Goal: Task Accomplishment & Management: Manage account settings

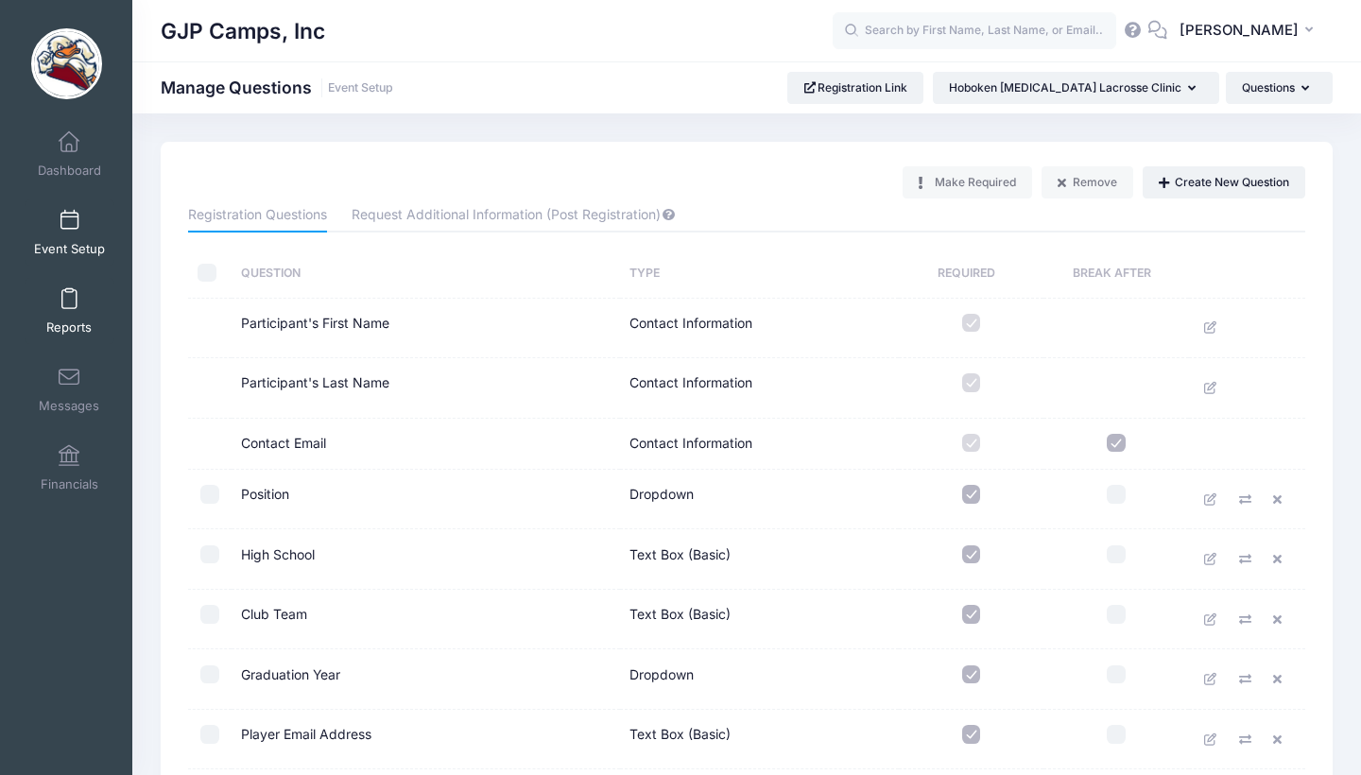
click at [77, 286] on link "Reports" at bounding box center [70, 311] width 90 height 66
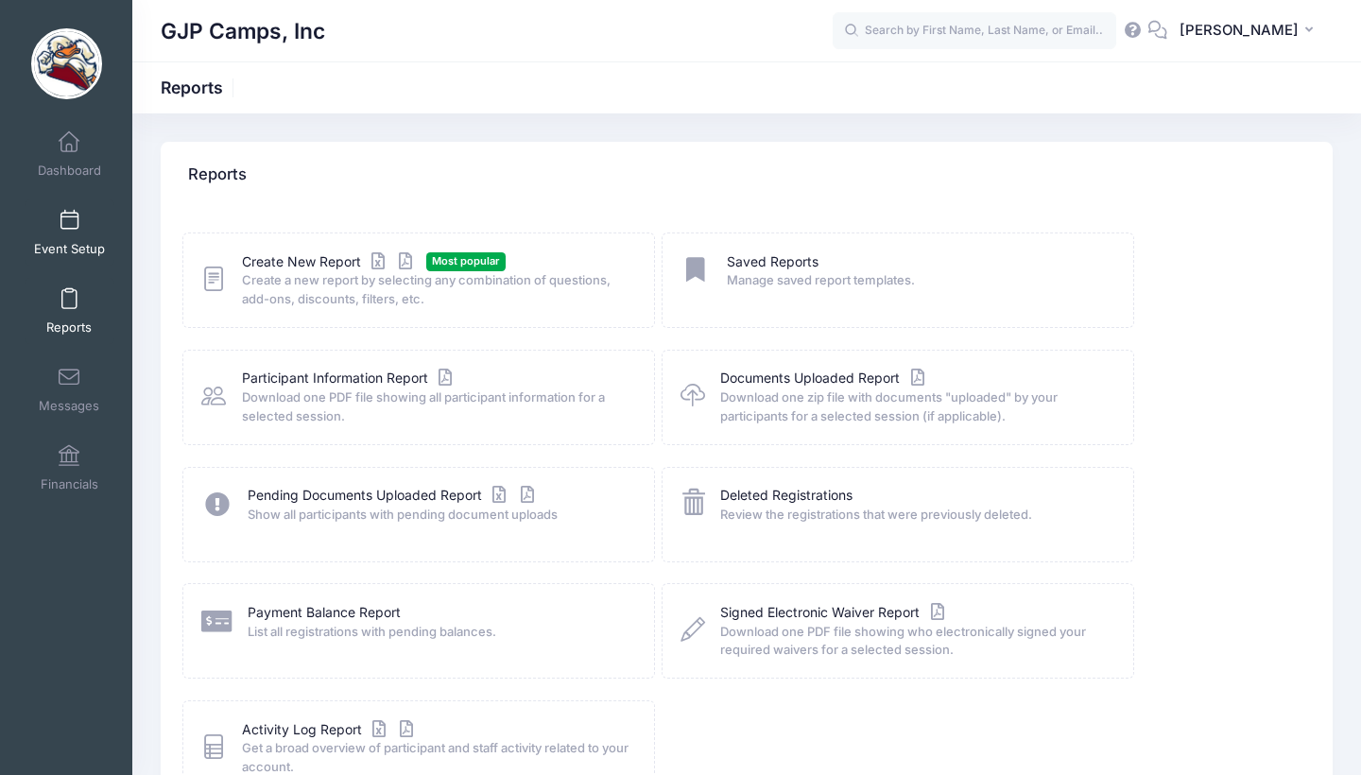
click at [72, 203] on link "Event Setup" at bounding box center [70, 232] width 90 height 66
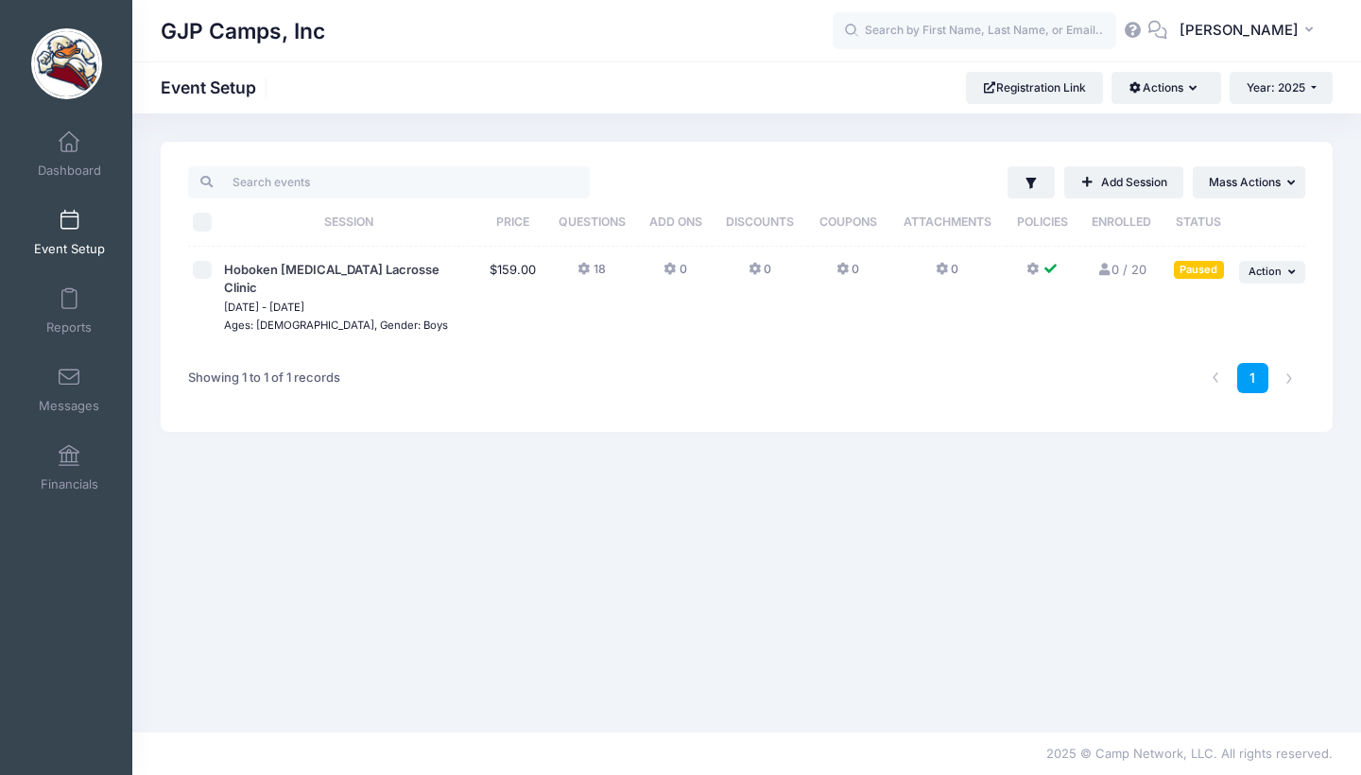
click at [1033, 269] on icon at bounding box center [1033, 269] width 15 height 0
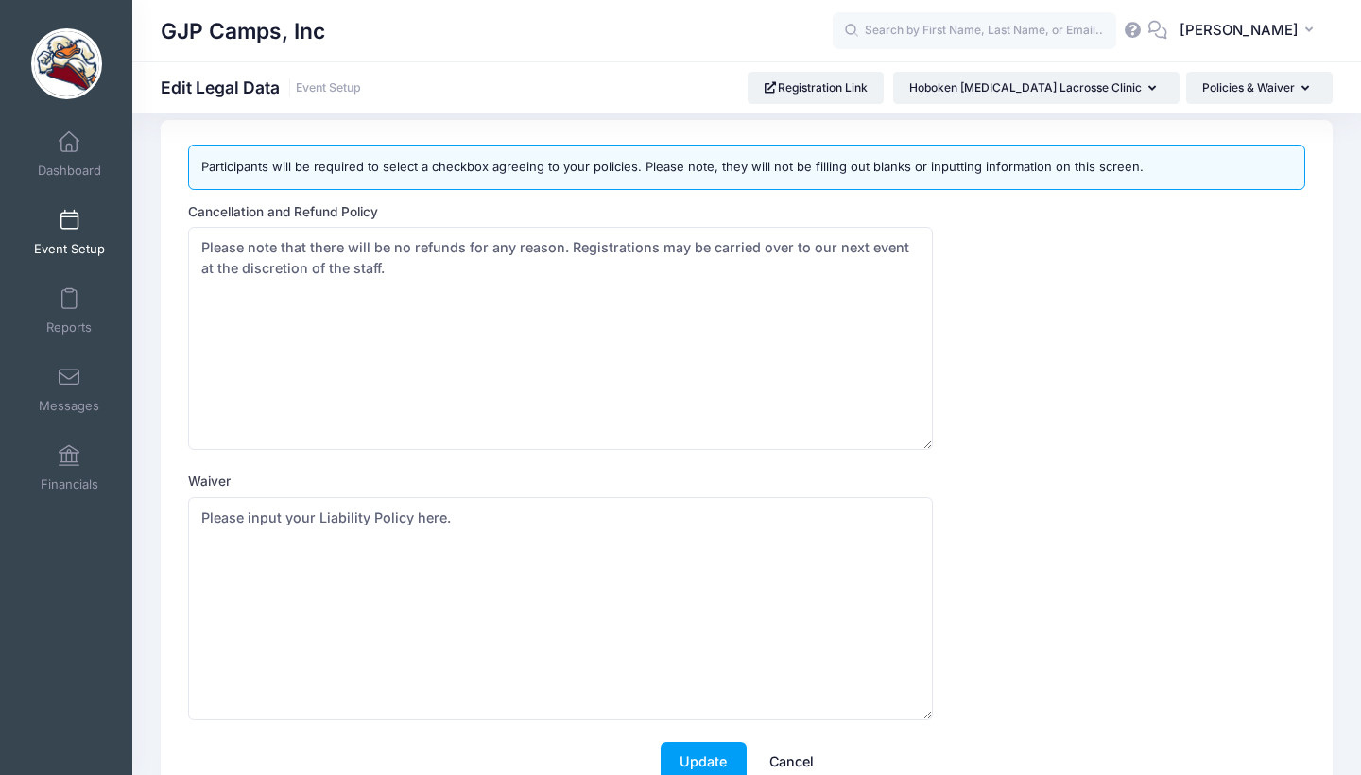
scroll to position [26, 0]
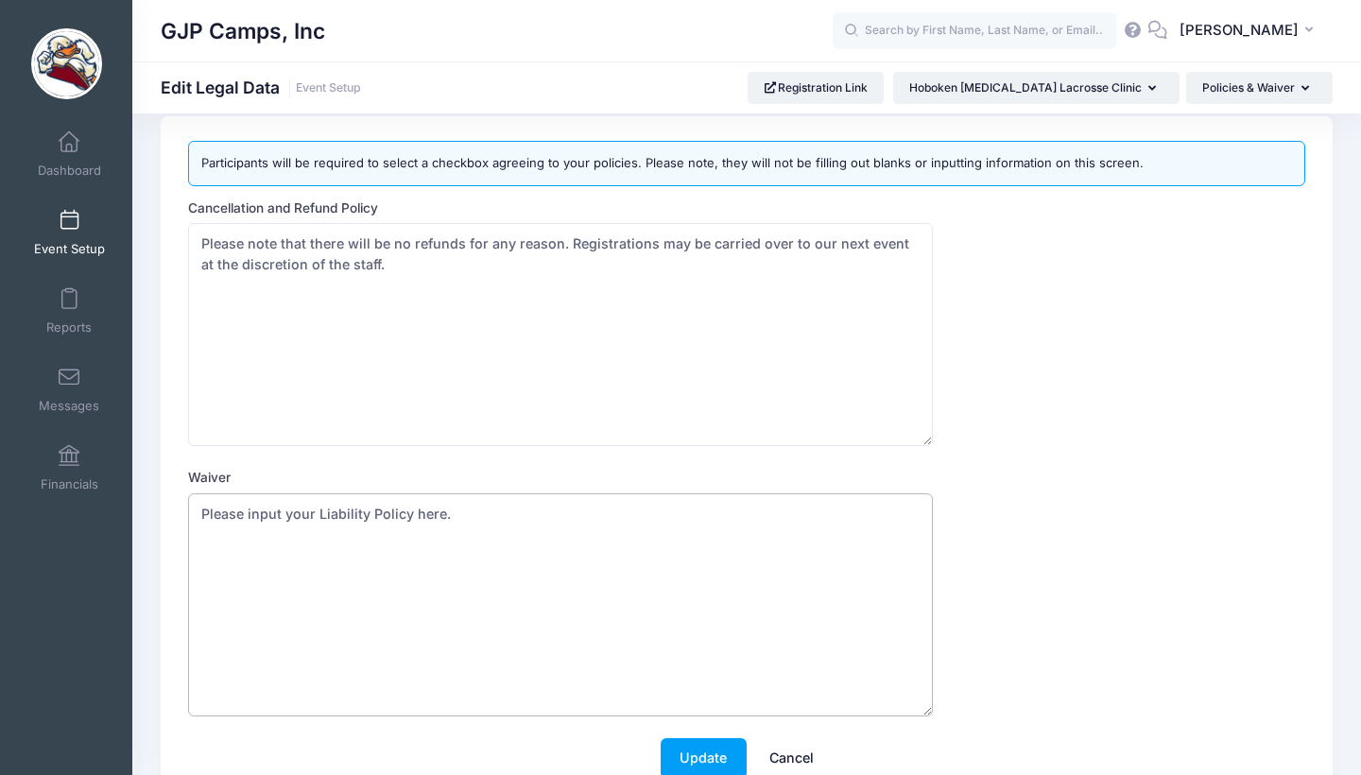
click at [486, 541] on textarea "Please input your Liability Policy here." at bounding box center [560, 604] width 745 height 223
click at [1222, 402] on div "Cancellation and Refund Policy Please note that there will be no refunds for an…" at bounding box center [746, 322] width 1117 height 249
click at [60, 234] on link "Event Setup" at bounding box center [70, 232] width 90 height 66
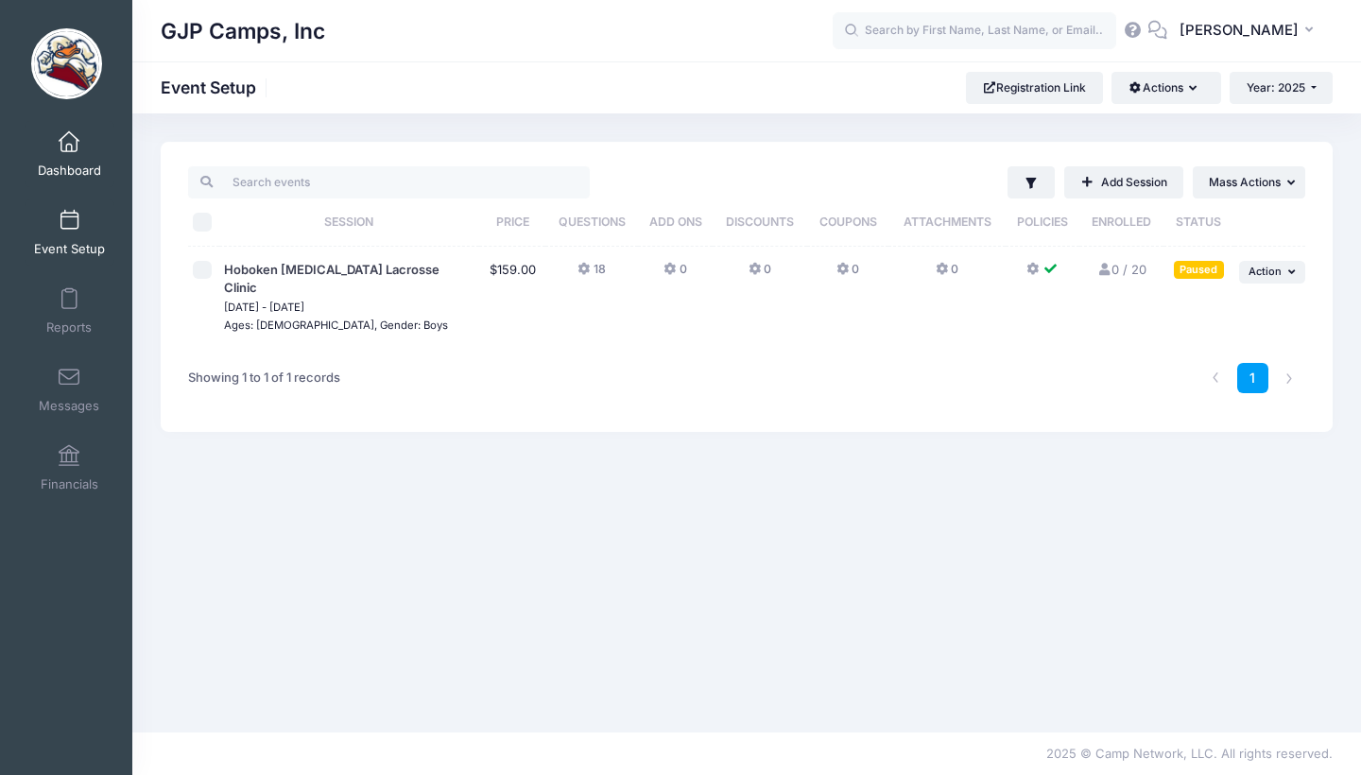
click at [60, 165] on span "Dashboard" at bounding box center [69, 171] width 63 height 16
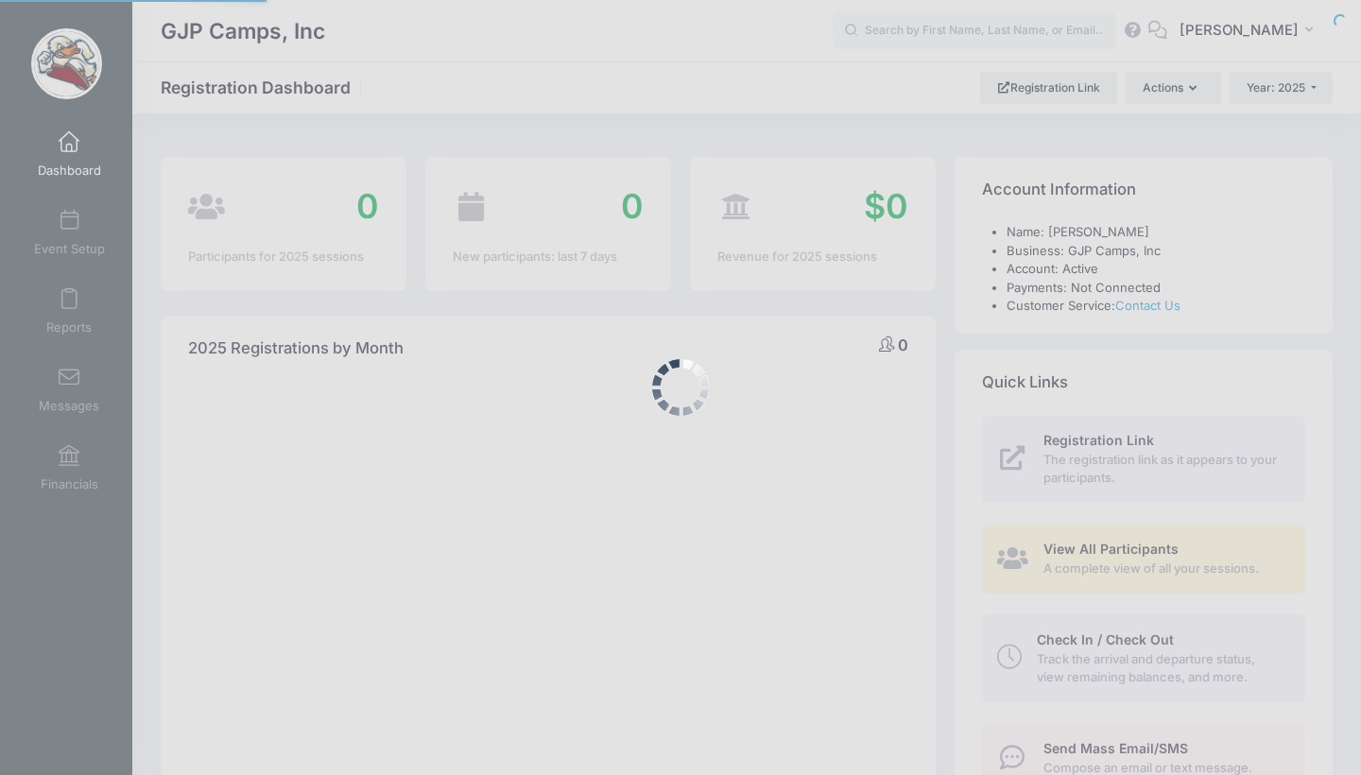
select select
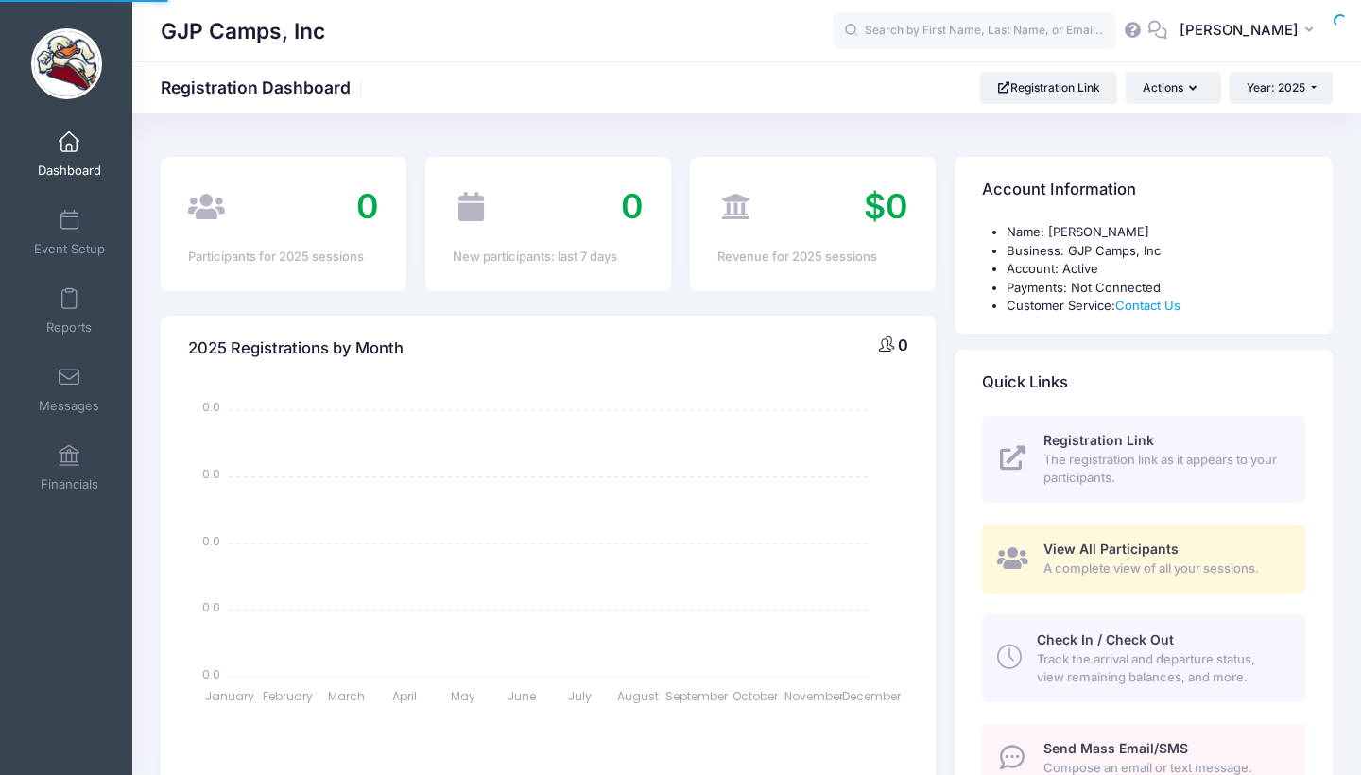
select select
